Goal: Task Accomplishment & Management: Manage account settings

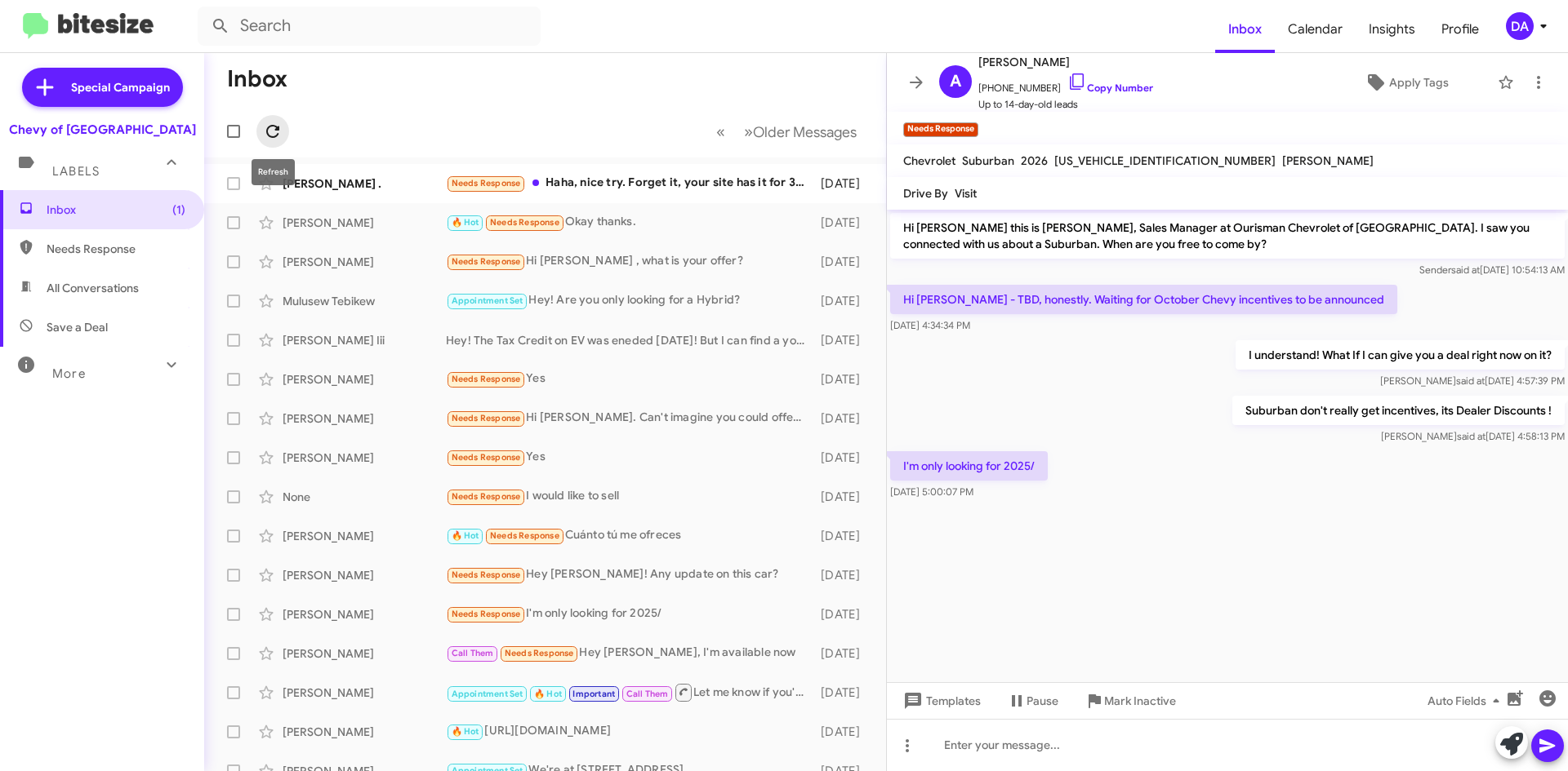
click at [274, 135] on icon at bounding box center [272, 130] width 19 height 19
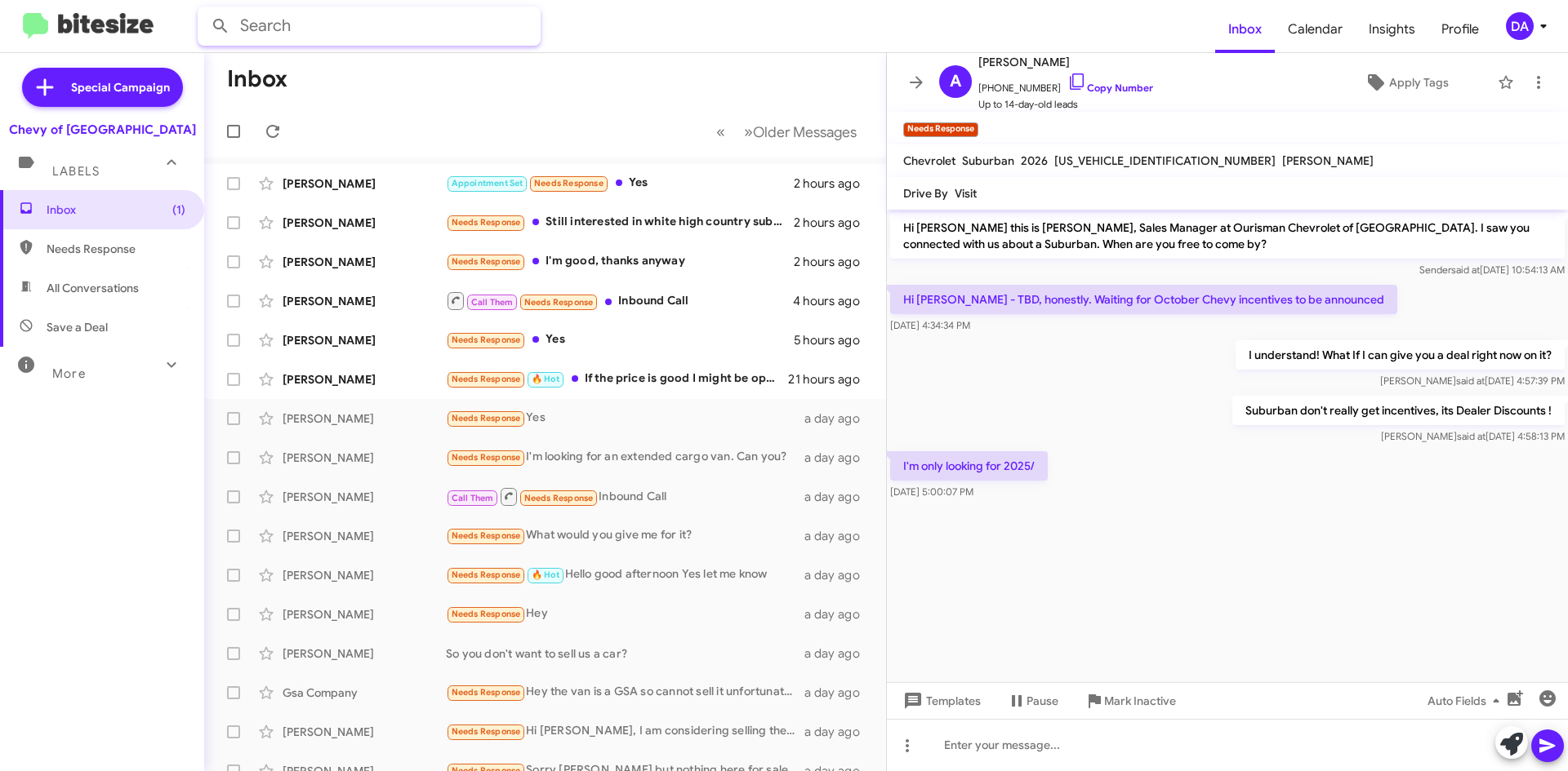
click at [484, 43] on input "text" at bounding box center [369, 26] width 343 height 39
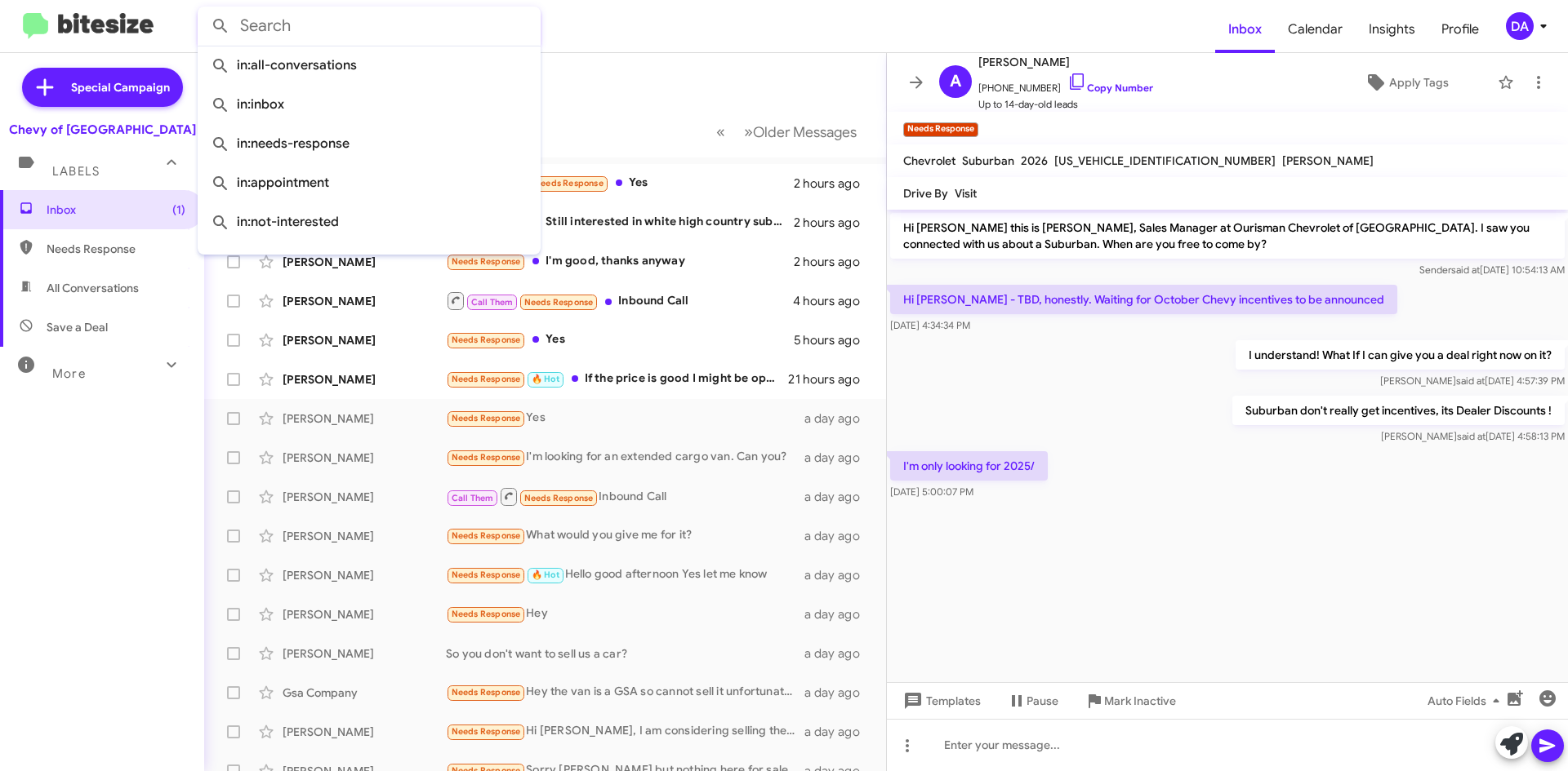
drag, startPoint x: 1021, startPoint y: 6, endPoint x: 1011, endPoint y: 7, distance: 10.0
click at [1021, 6] on mat-toolbar "Inbox Calendar Insights Profile DA" at bounding box center [784, 26] width 1568 height 52
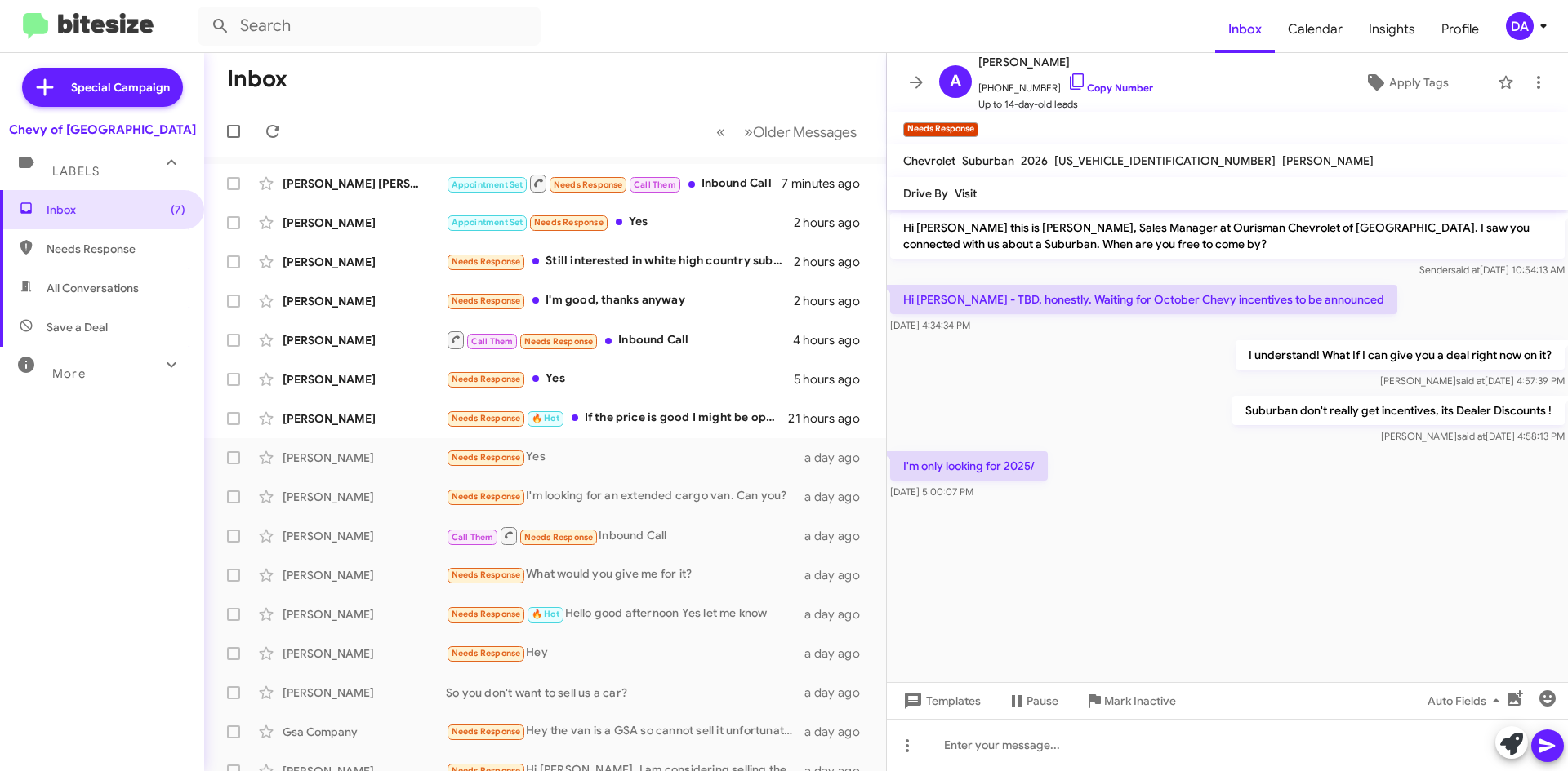
click at [653, 68] on mat-toolbar-row "Inbox" at bounding box center [545, 79] width 682 height 52
click at [846, 146] on button "» Next Older Messages" at bounding box center [801, 132] width 132 height 33
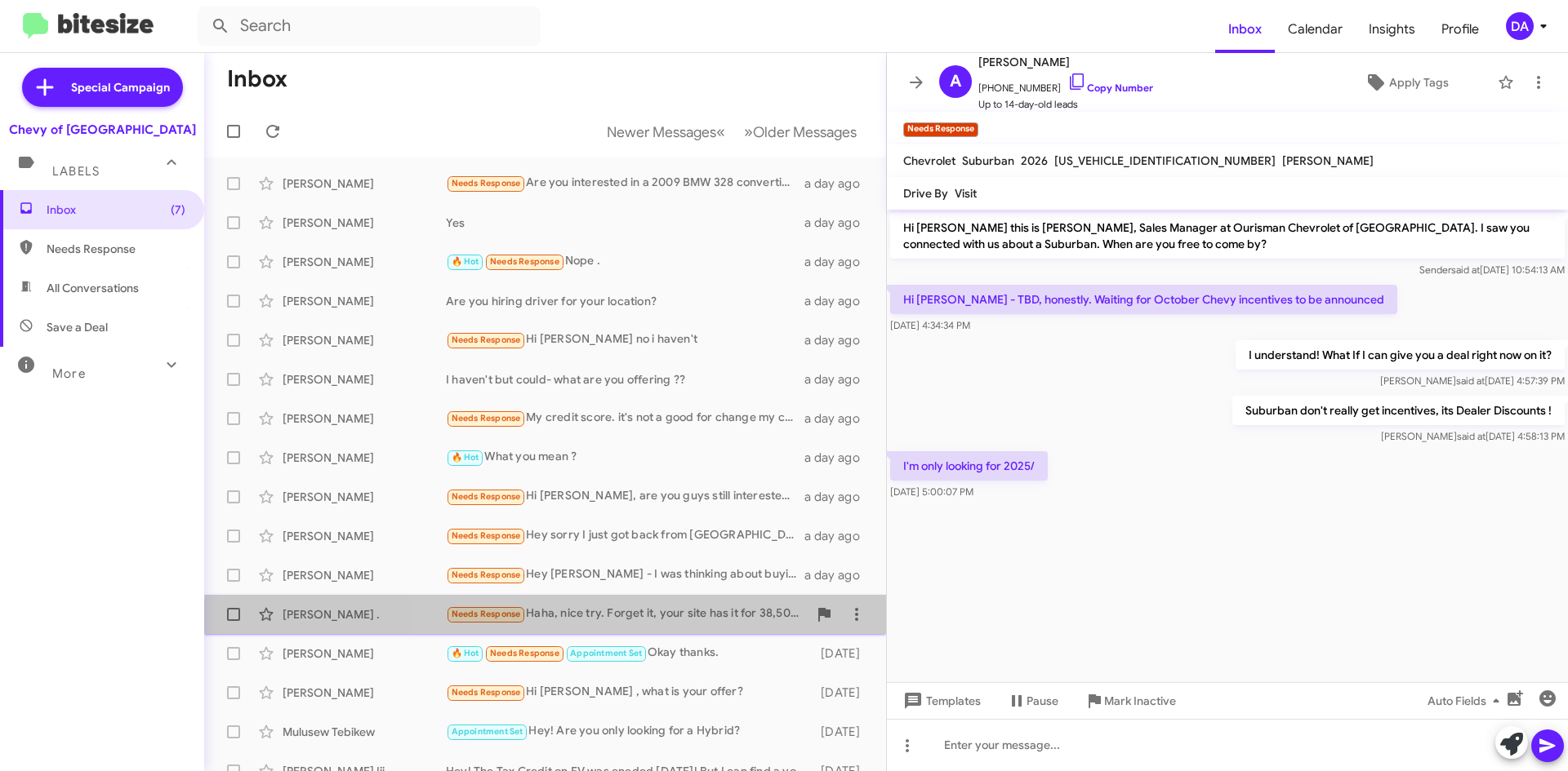
click at [673, 628] on div "[PERSON_NAME] . Needs Response Haha, nice try. Forget it, your site has it for …" at bounding box center [546, 615] width 656 height 33
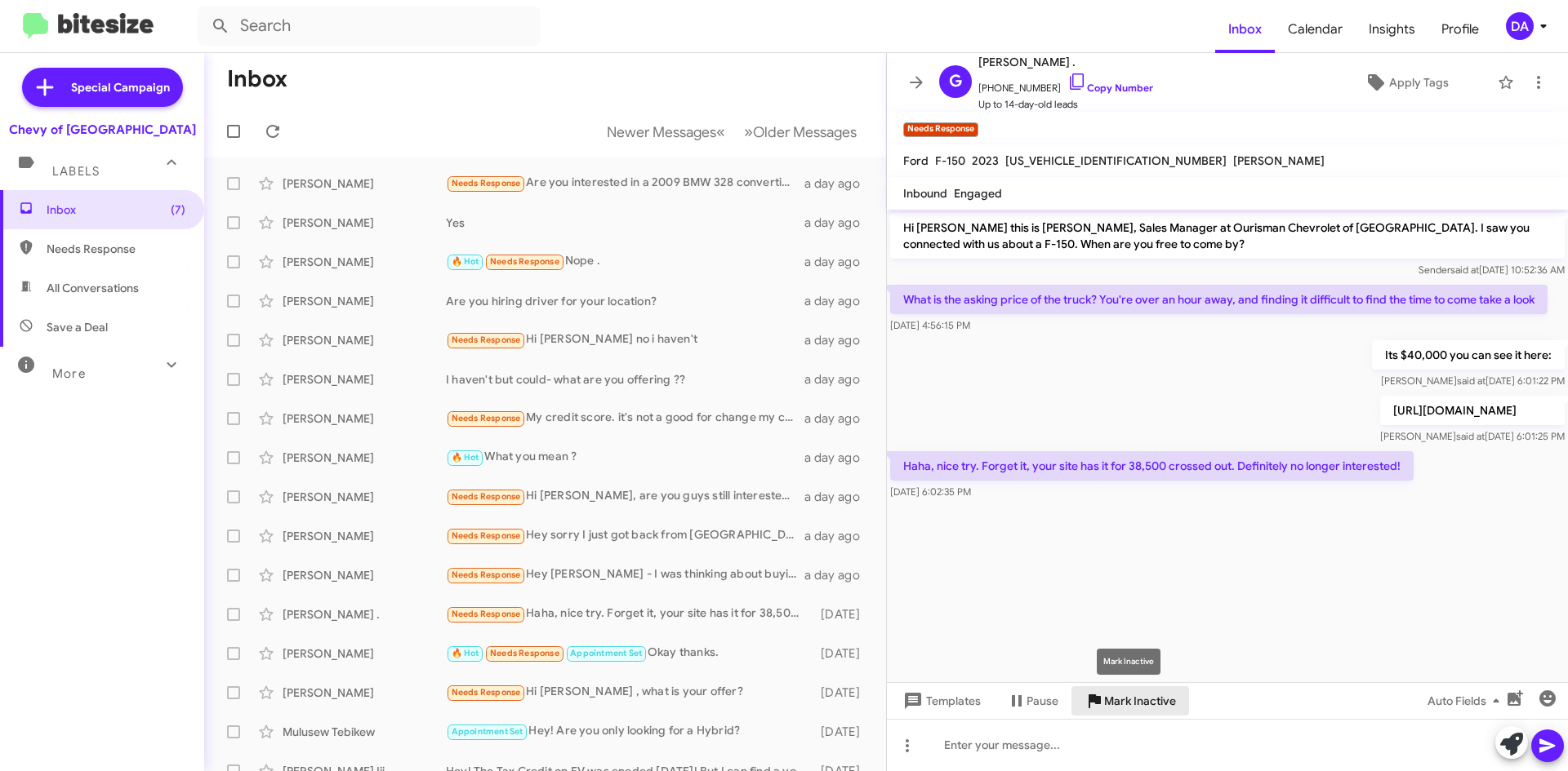
click at [1125, 702] on span "Mark Inactive" at bounding box center [1140, 701] width 72 height 29
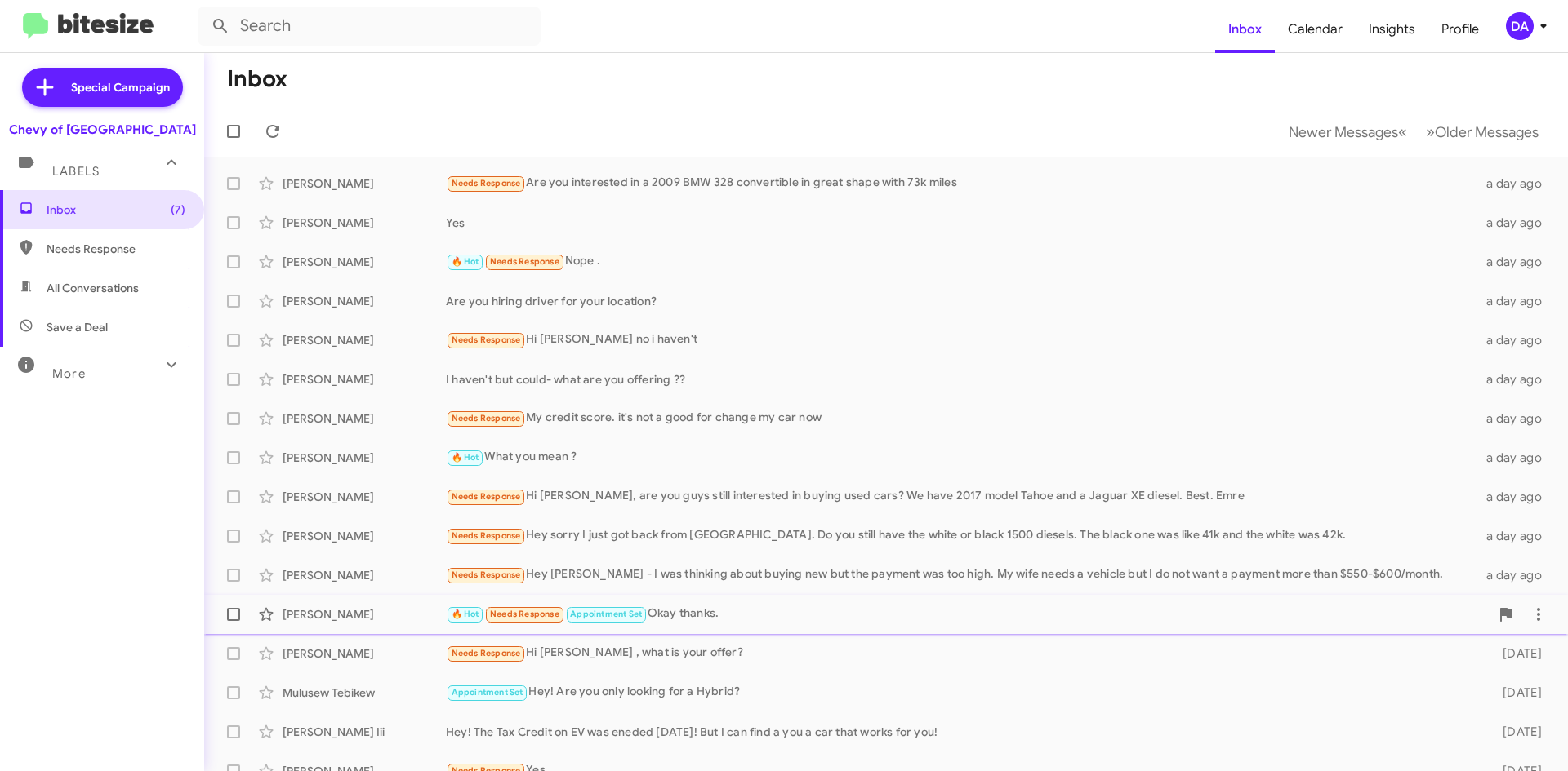
click at [726, 615] on div "🔥 Hot Needs Response Appointment Set Okay thanks." at bounding box center [968, 614] width 1044 height 18
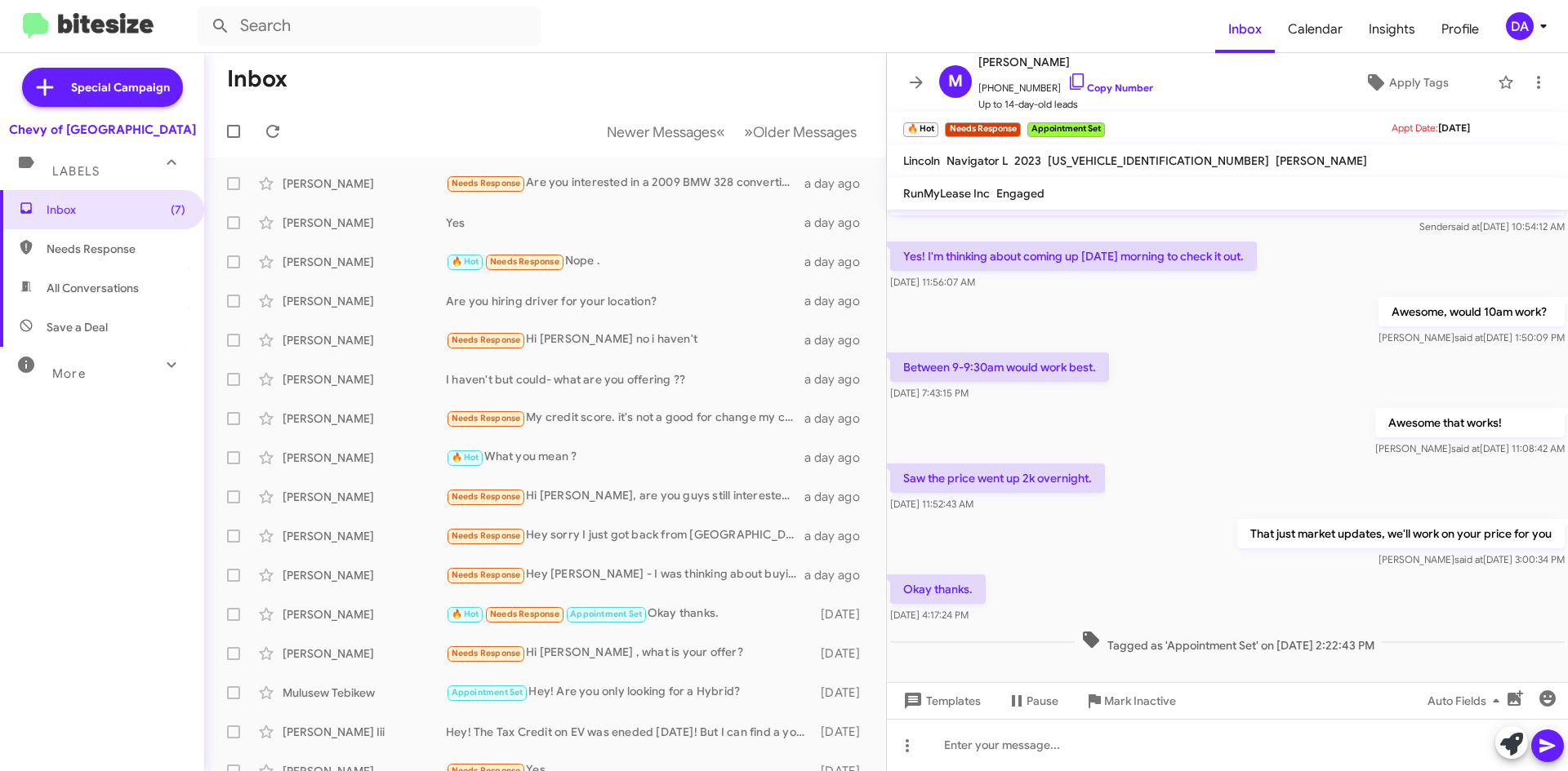
scroll to position [54, 0]
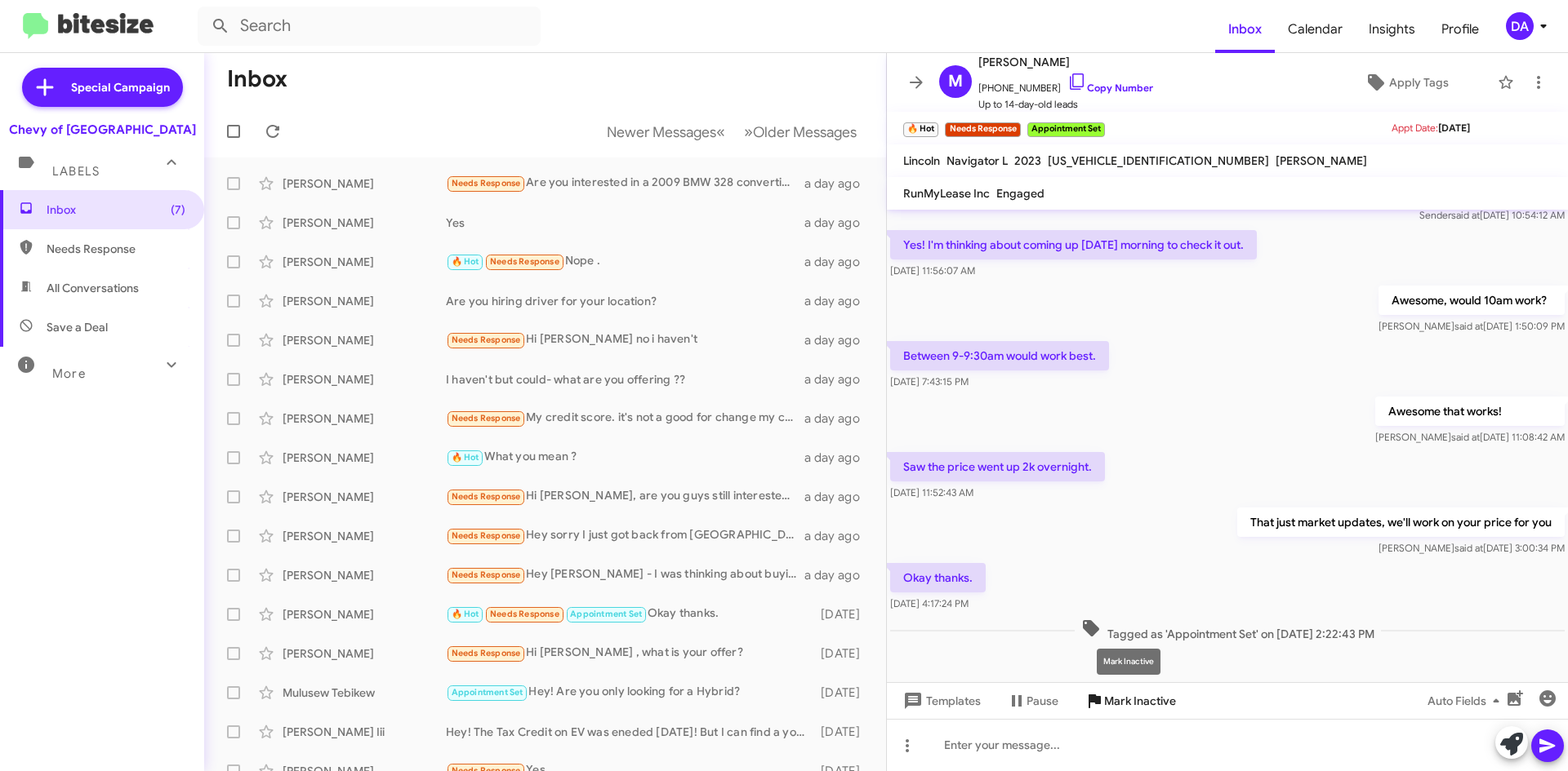
click at [1151, 703] on span "Mark Inactive" at bounding box center [1140, 701] width 72 height 29
